Goal: Contribute content

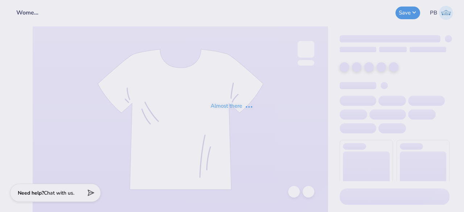
type input "Women's Storybook Project - [PERSON_NAME]"
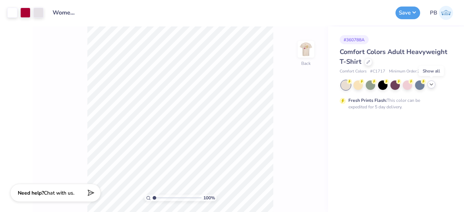
click at [431, 86] on icon at bounding box center [432, 85] width 6 height 6
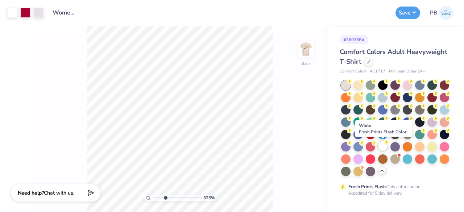
click at [382, 147] on div at bounding box center [382, 145] width 9 height 9
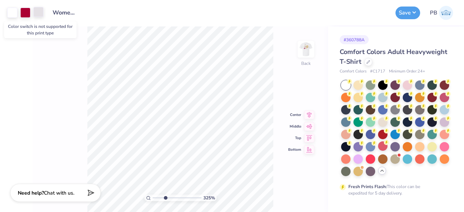
click at [39, 13] on div at bounding box center [38, 12] width 10 height 10
type input "3.25009690987608"
click at [39, 13] on div at bounding box center [38, 13] width 10 height 10
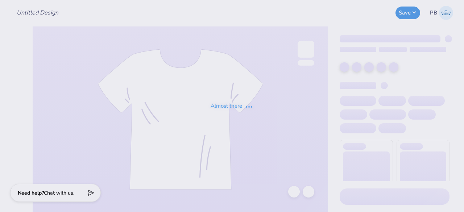
type input "Women's Storybook Project - [PERSON_NAME]"
